Goal: Find specific page/section: Find specific page/section

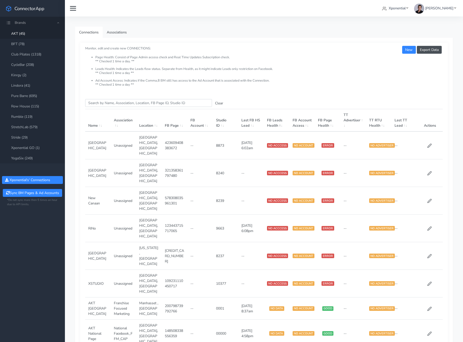
drag, startPoint x: 281, startPoint y: 58, endPoint x: 281, endPoint y: 46, distance: 11.7
click at [281, 56] on li "Page Health: Consist of Page Admin access check and Real Time Updates Subscript…" at bounding box center [268, 62] width 347 height 12
